Goal: Navigation & Orientation: Find specific page/section

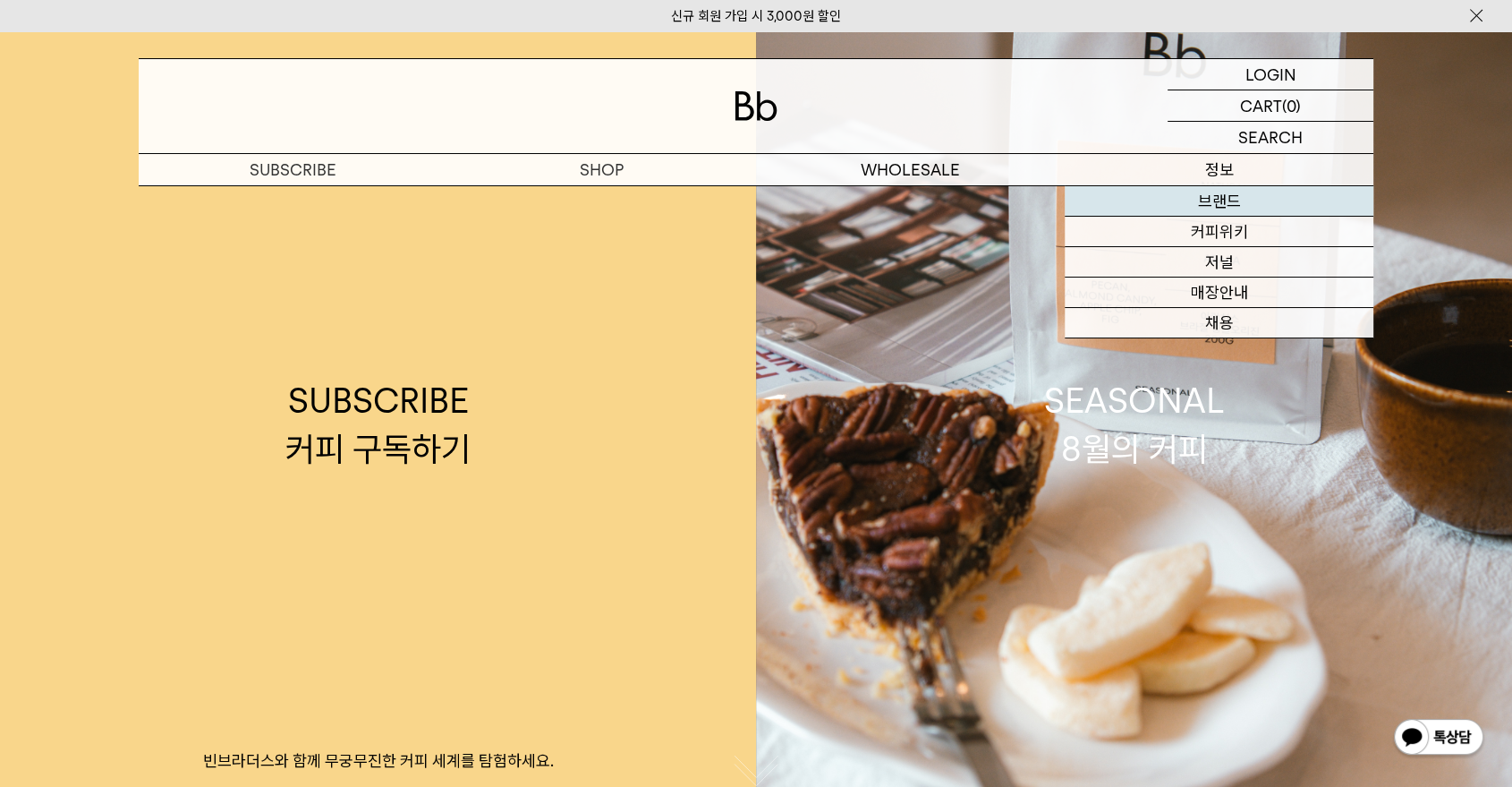
click at [1223, 210] on link "브랜드" at bounding box center [1218, 200] width 308 height 30
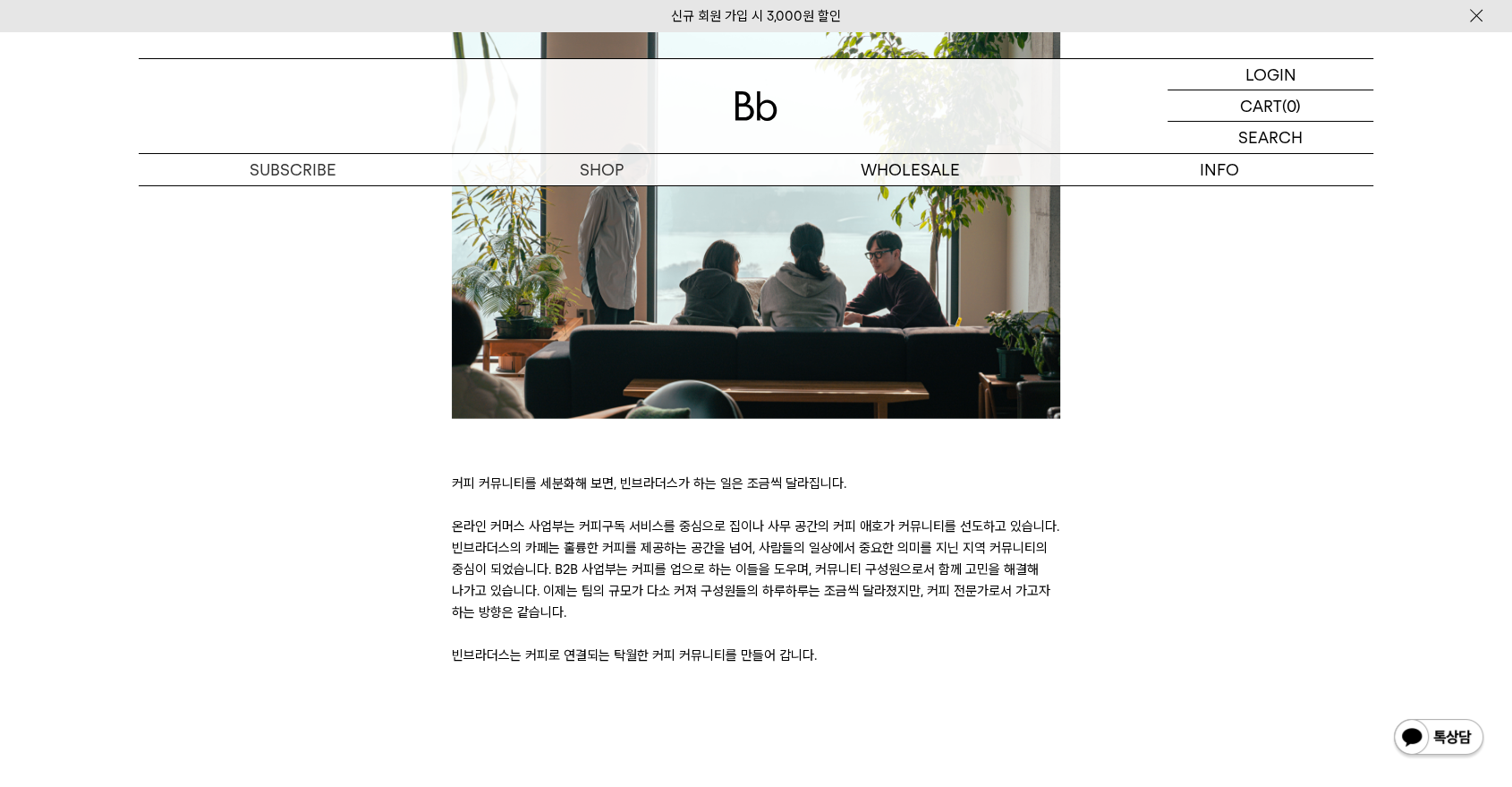
scroll to position [3733, 0]
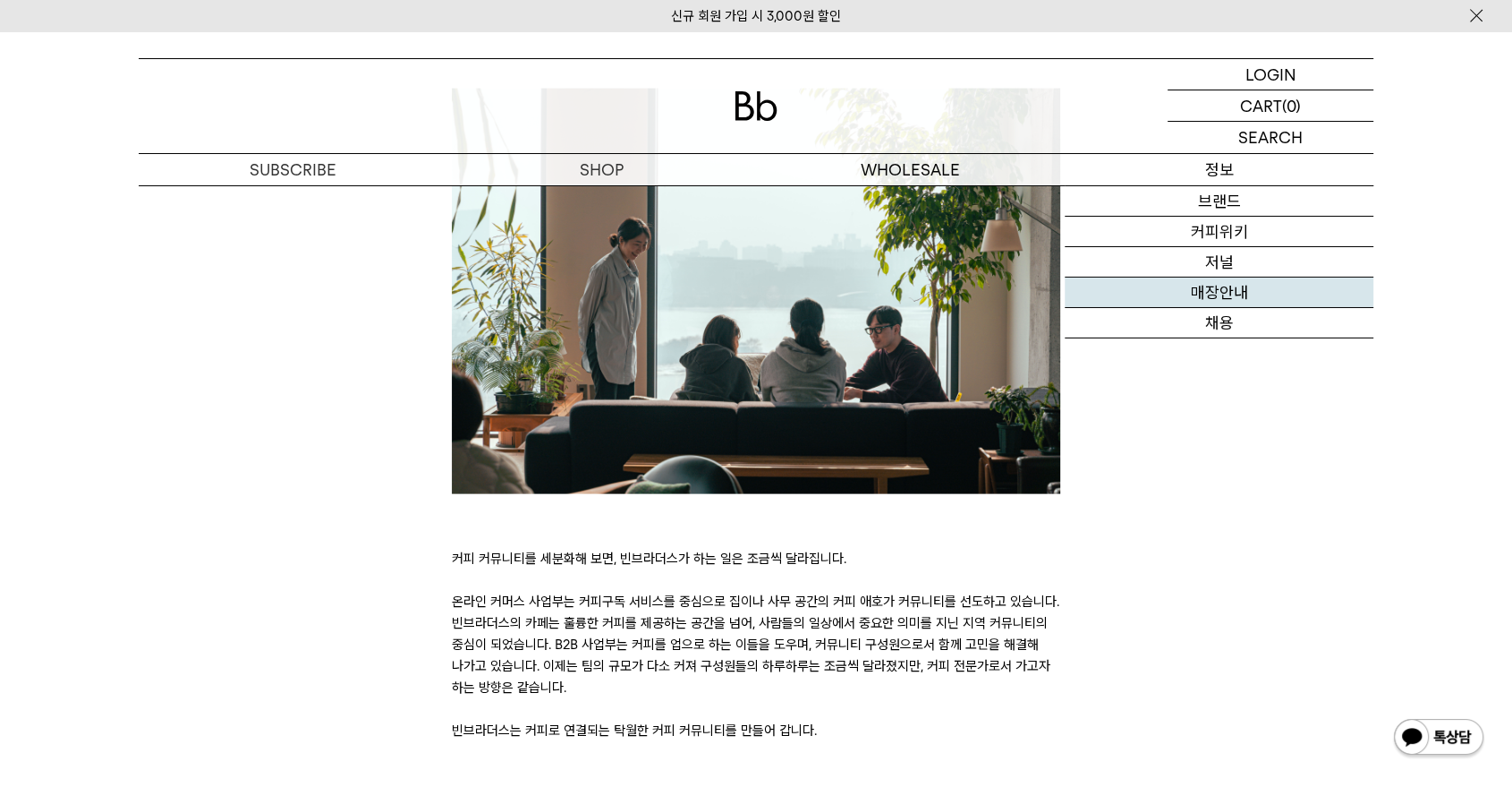
click at [1228, 293] on link "매장안내" at bounding box center [1218, 292] width 308 height 30
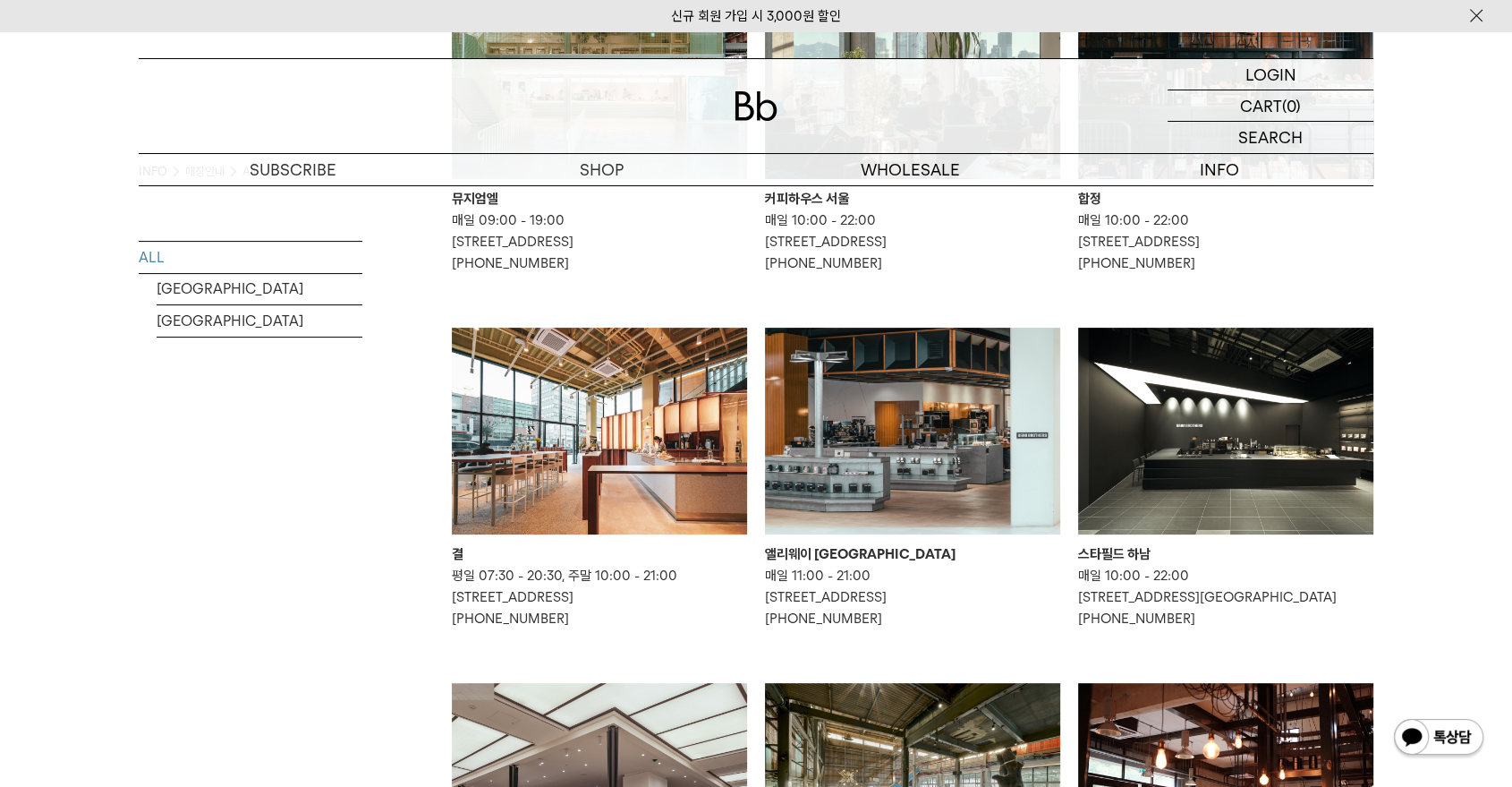
scroll to position [384, 0]
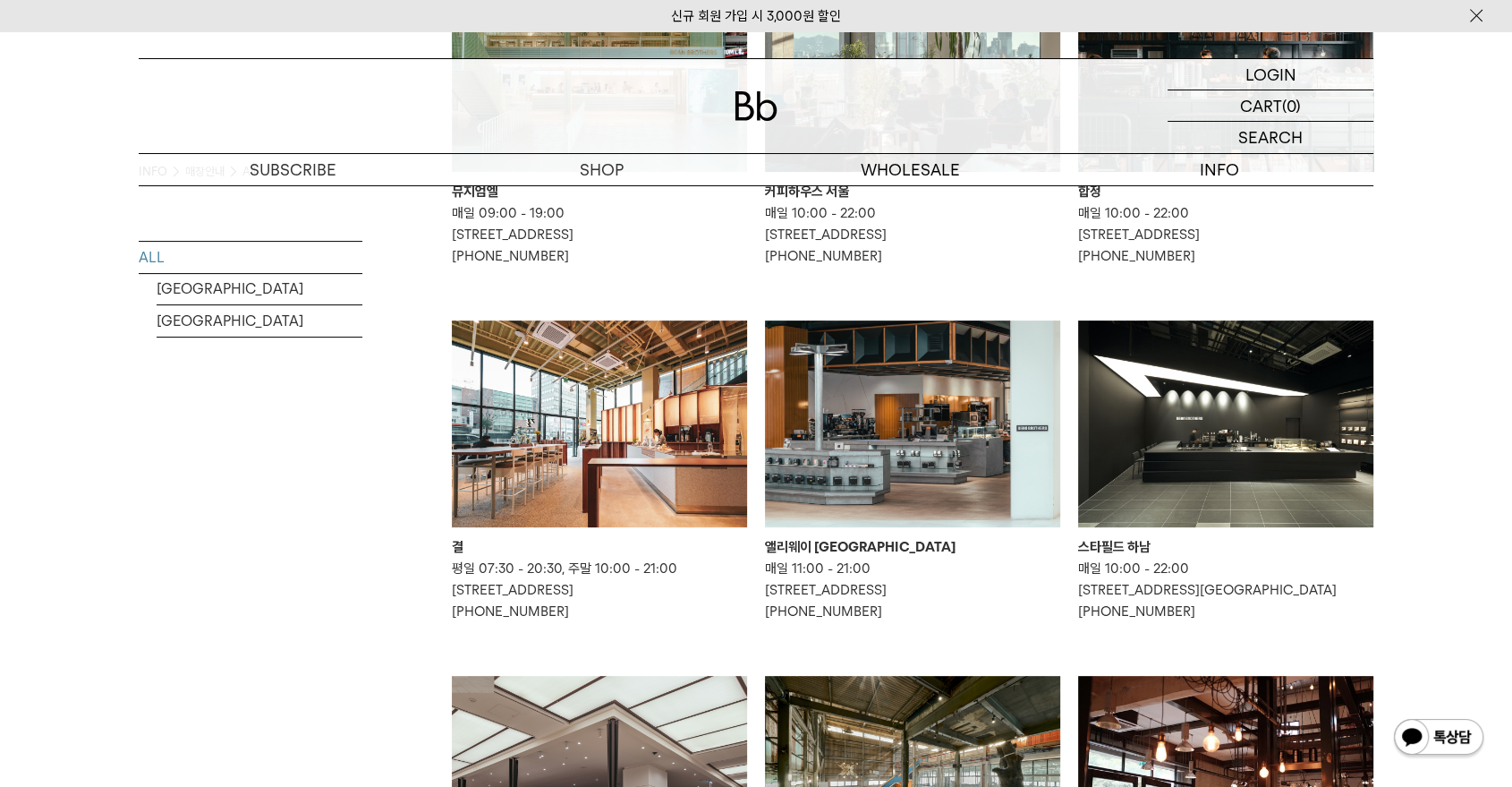
click at [981, 463] on img at bounding box center [912, 424] width 295 height 207
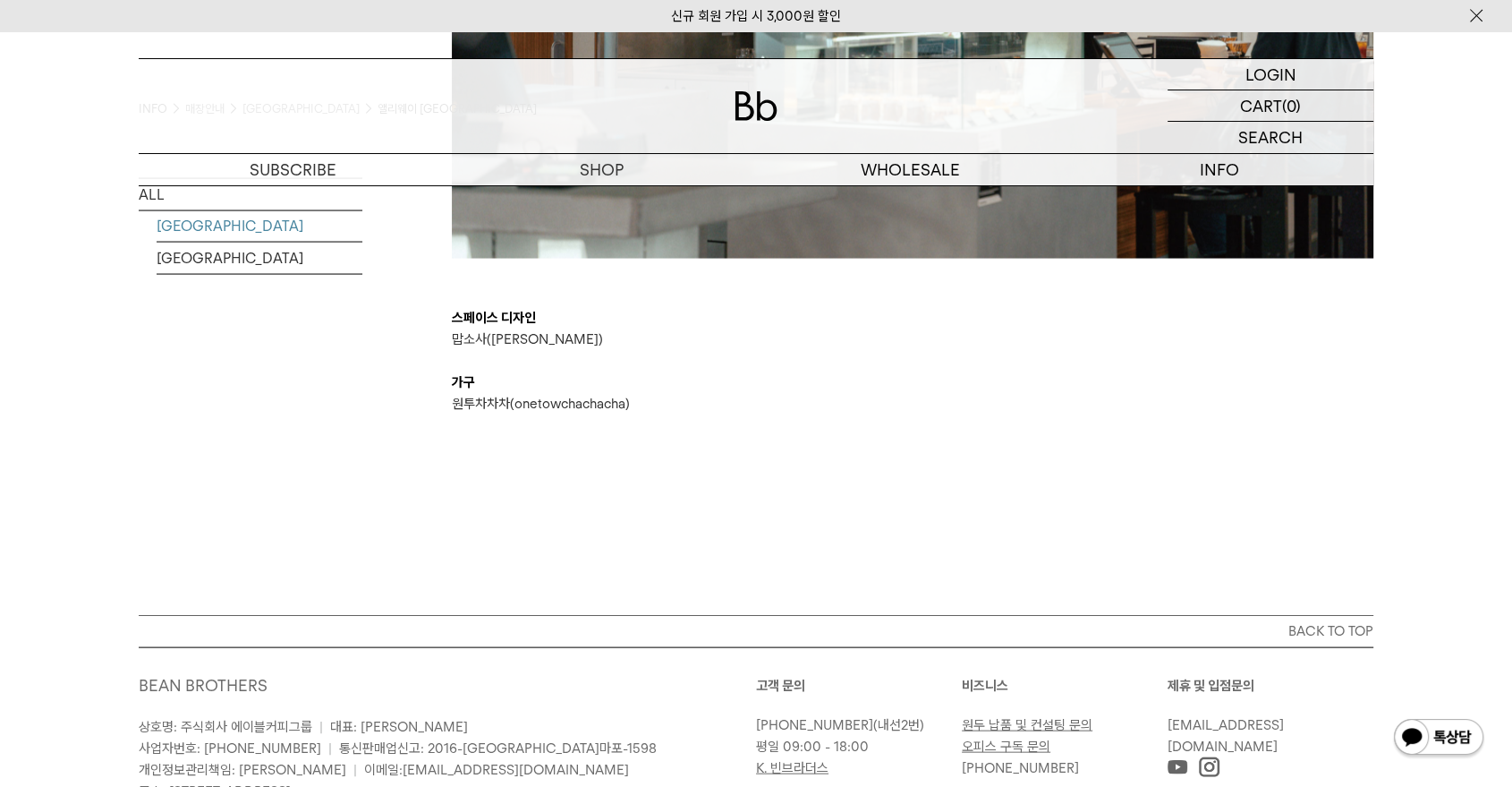
scroll to position [3532, 0]
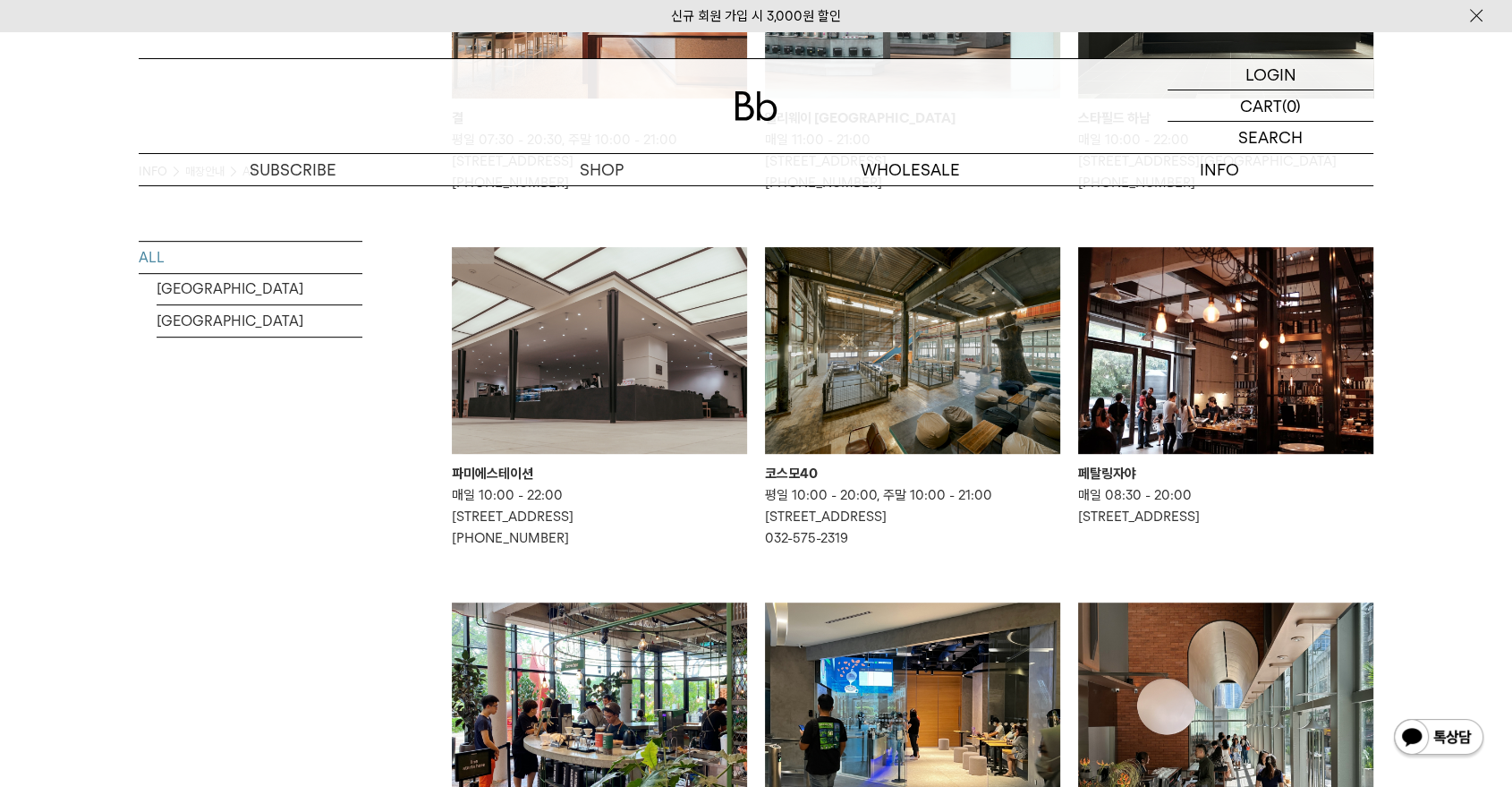
scroll to position [814, 0]
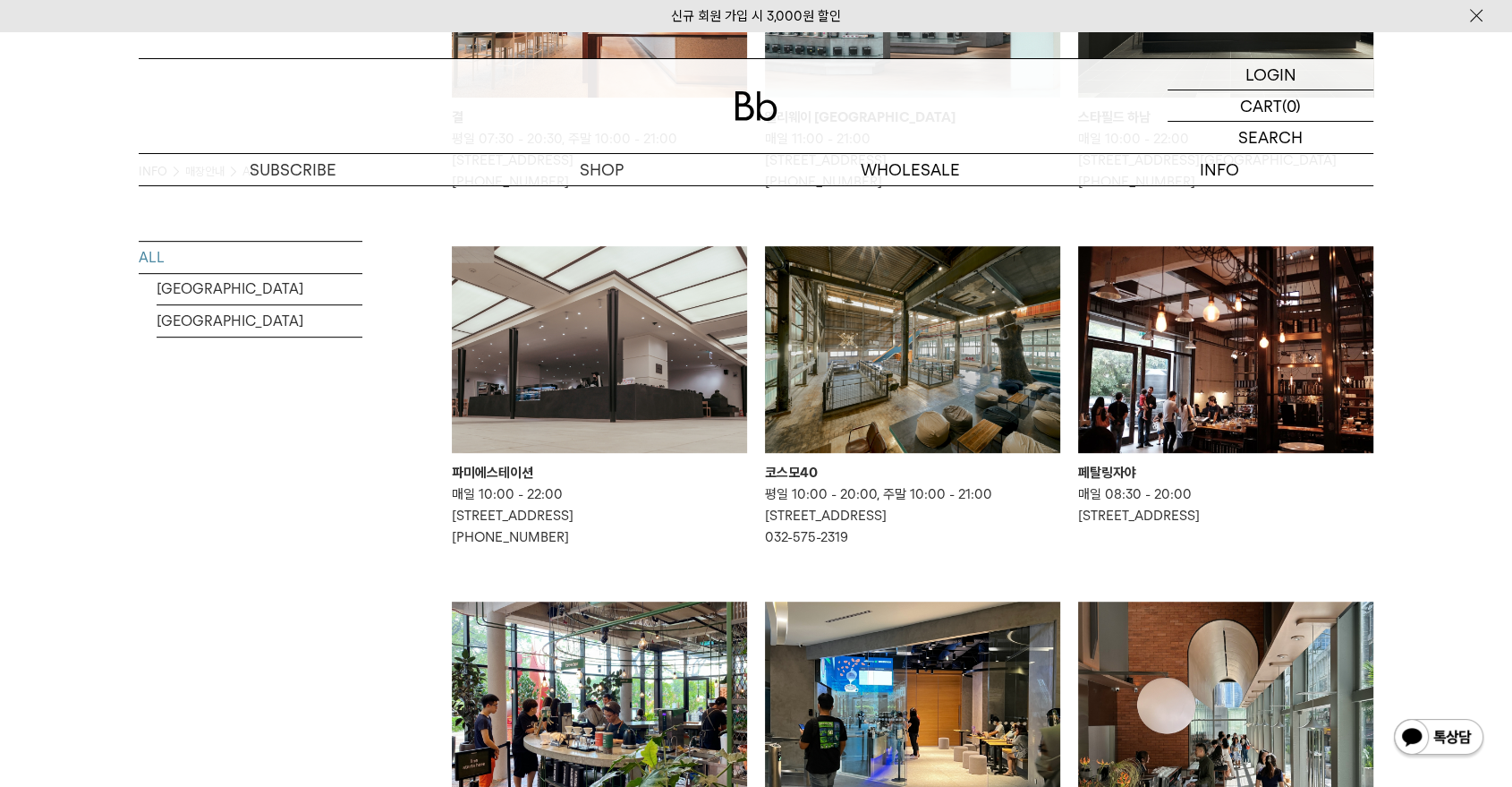
click at [957, 439] on img at bounding box center [912, 350] width 295 height 207
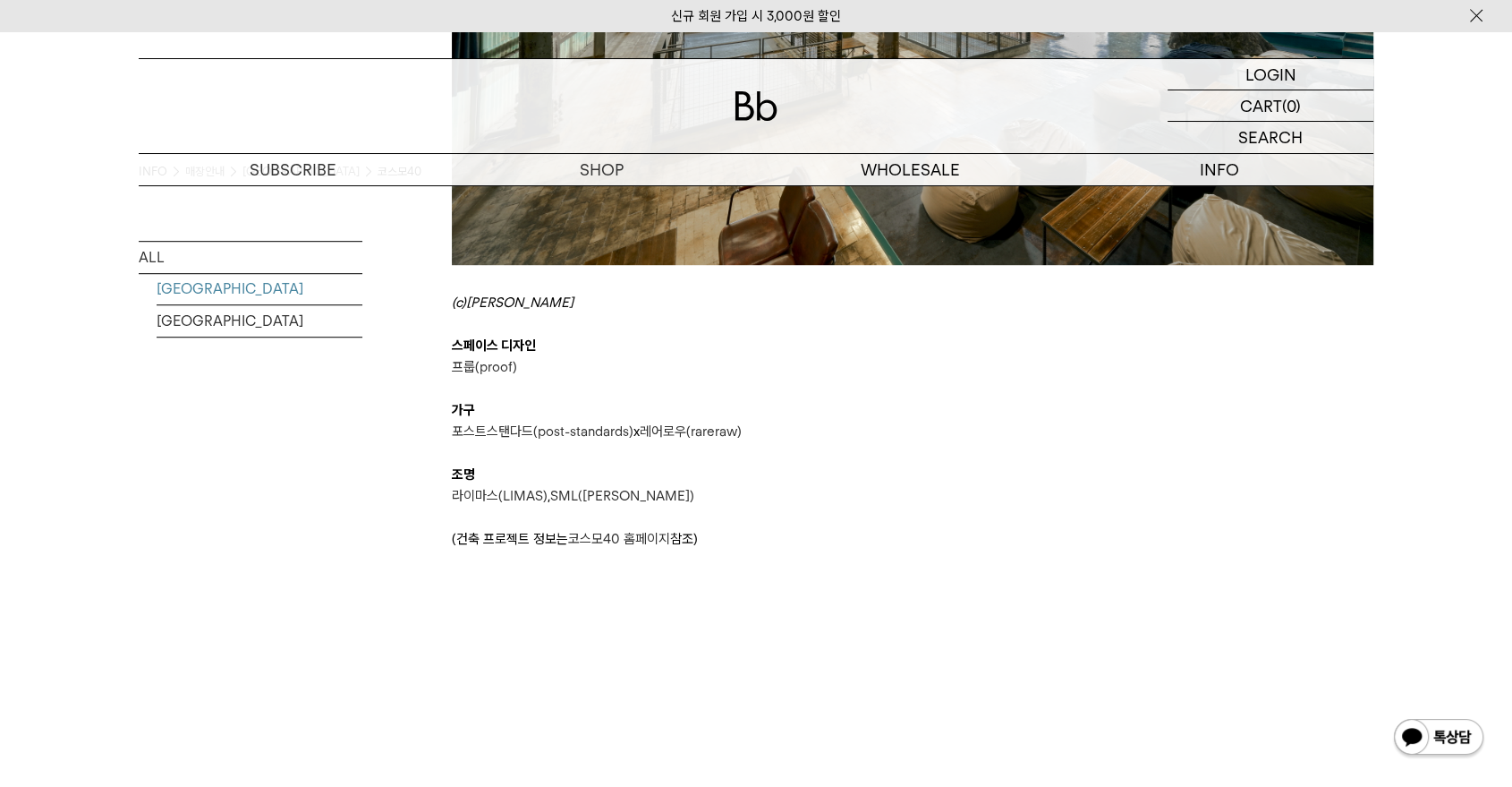
scroll to position [1065, 0]
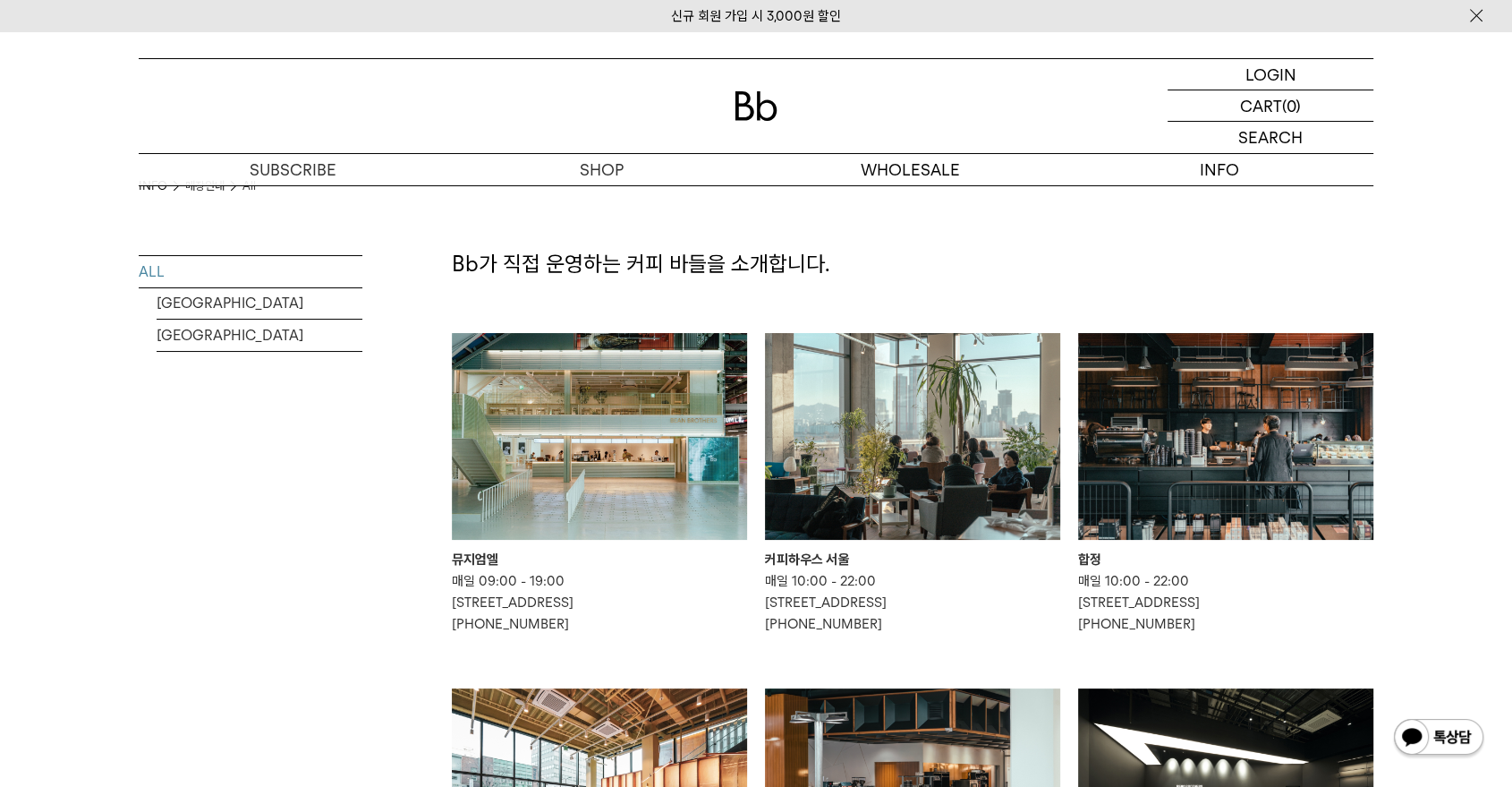
scroll to position [5, 0]
